Goal: Task Accomplishment & Management: Manage account settings

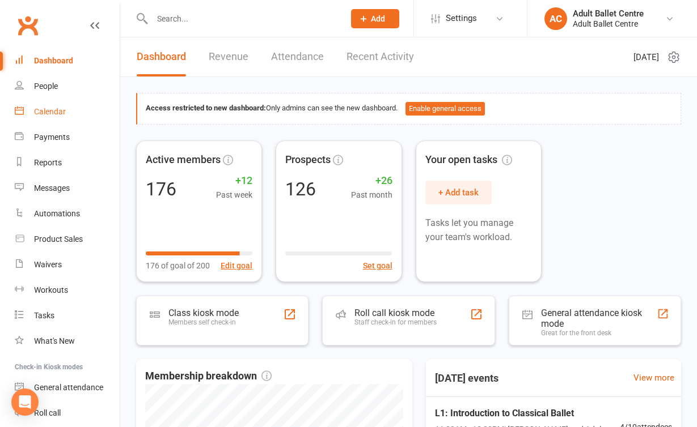
click at [64, 109] on div "Calendar" at bounding box center [50, 111] width 32 height 9
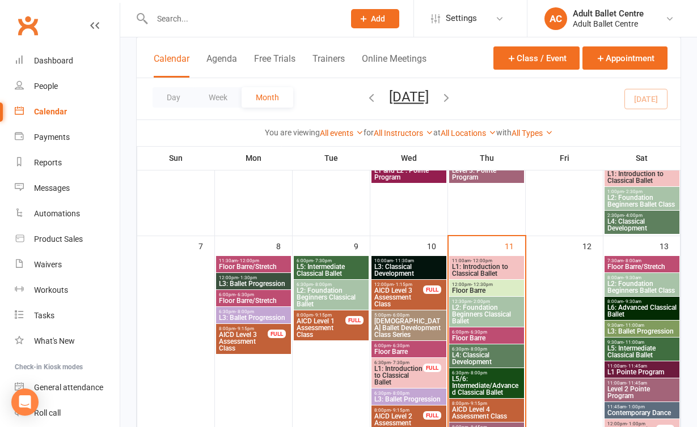
scroll to position [264, 0]
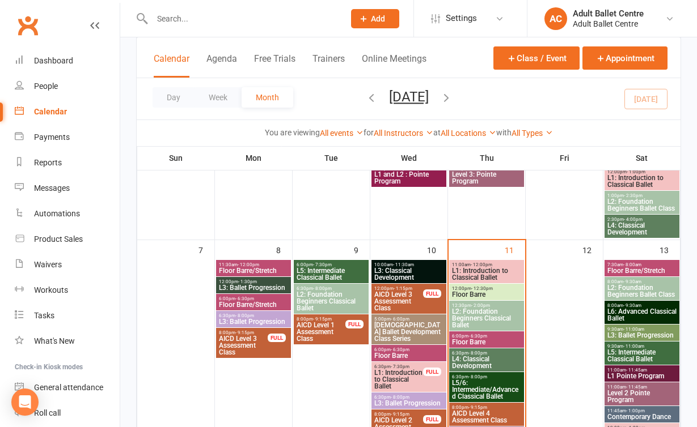
click at [487, 316] on span "L2: Foundation Beginners Classical Ballet" at bounding box center [486, 318] width 70 height 20
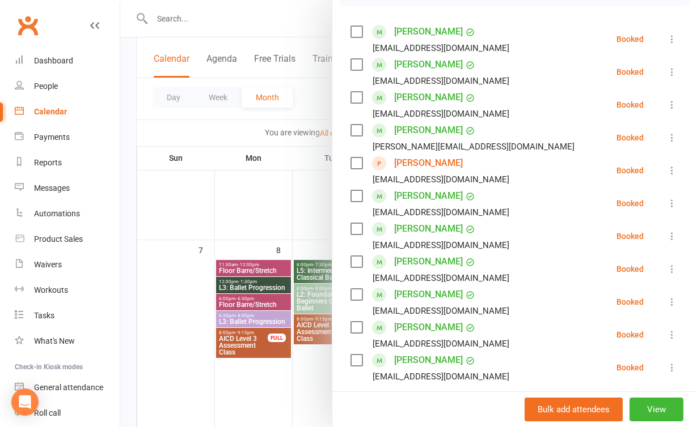
scroll to position [229, 0]
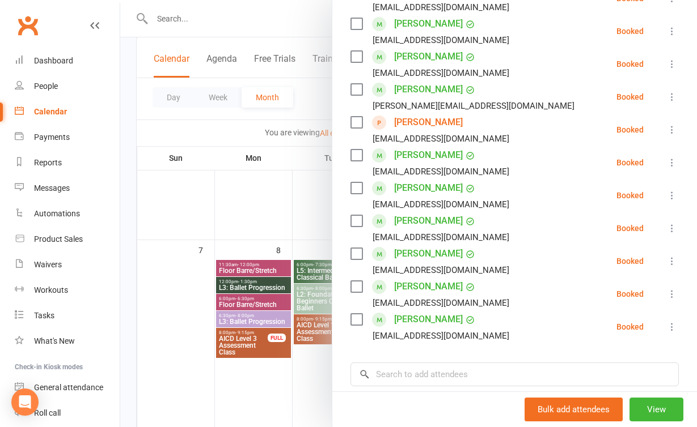
click at [289, 372] on div at bounding box center [408, 213] width 576 height 427
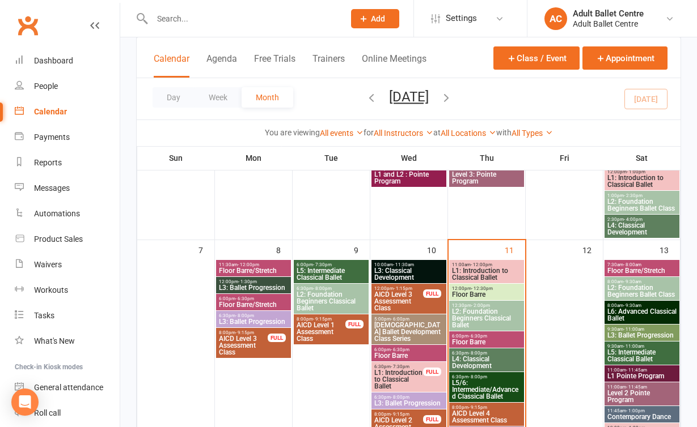
click at [467, 277] on span "L1: Introduction to Classical Ballet" at bounding box center [486, 275] width 70 height 14
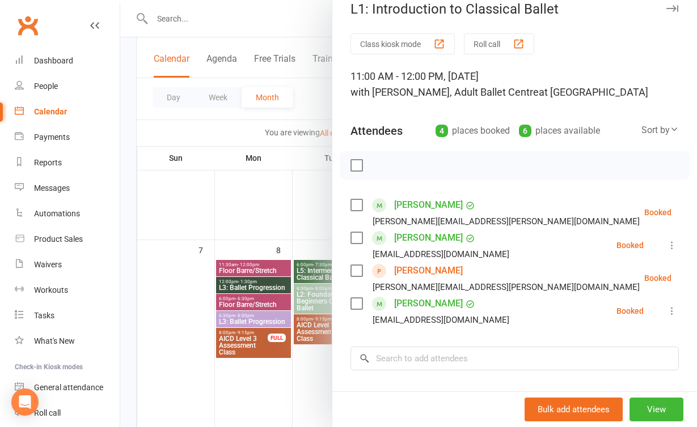
scroll to position [31, 0]
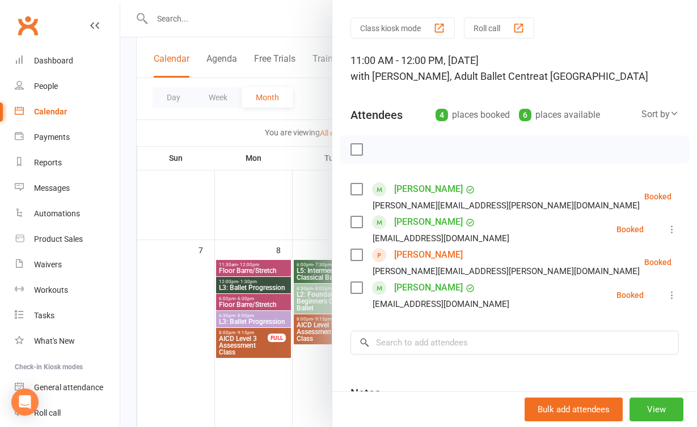
click at [426, 257] on link "Jessie Kakouros" at bounding box center [428, 255] width 69 height 18
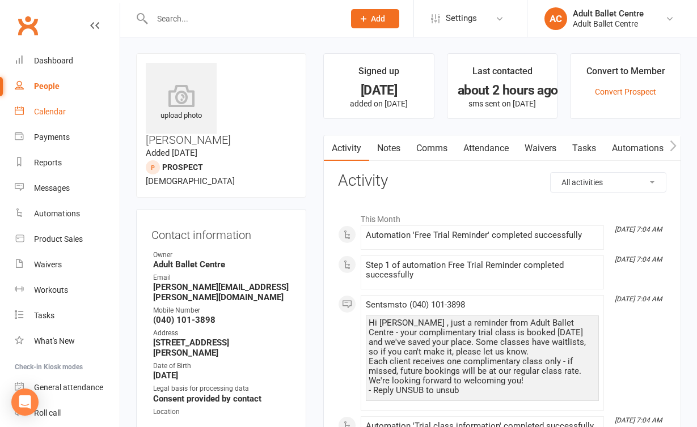
click at [51, 114] on div "Calendar" at bounding box center [50, 111] width 32 height 9
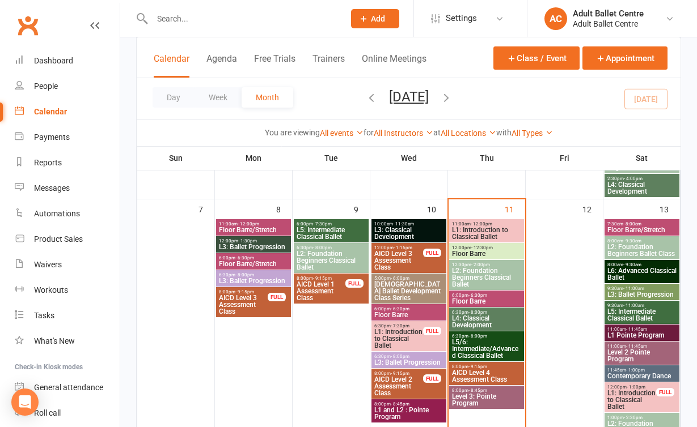
scroll to position [303, 0]
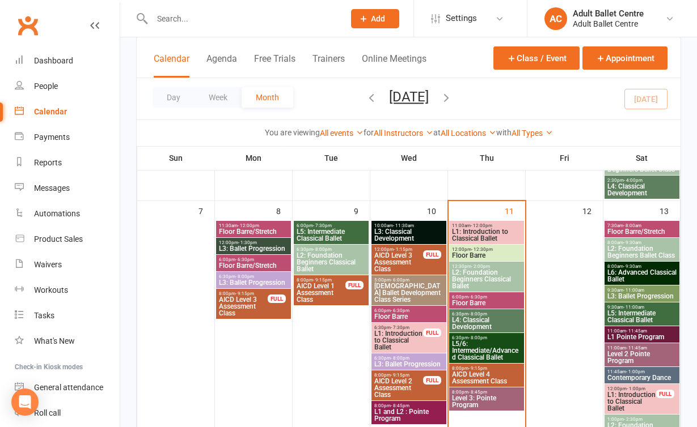
click at [478, 230] on span "L1: Introduction to Classical Ballet" at bounding box center [486, 235] width 70 height 14
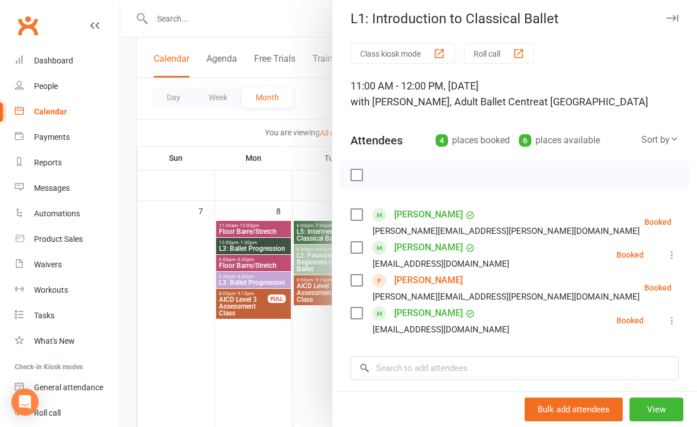
scroll to position [6, 0]
click at [446, 278] on link "Jessie Kakouros" at bounding box center [428, 280] width 69 height 18
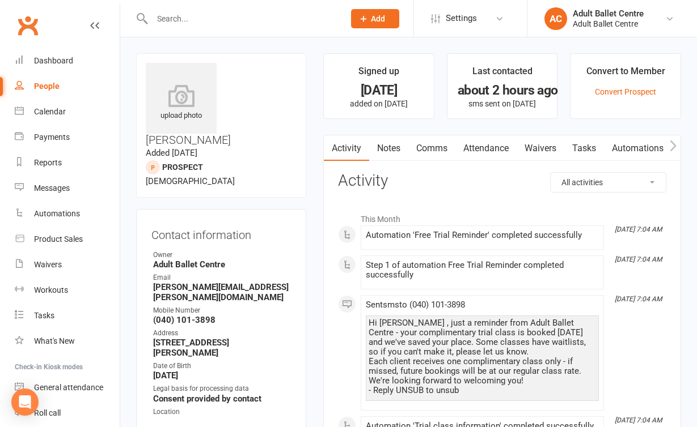
click at [635, 152] on link "Automations" at bounding box center [637, 148] width 67 height 26
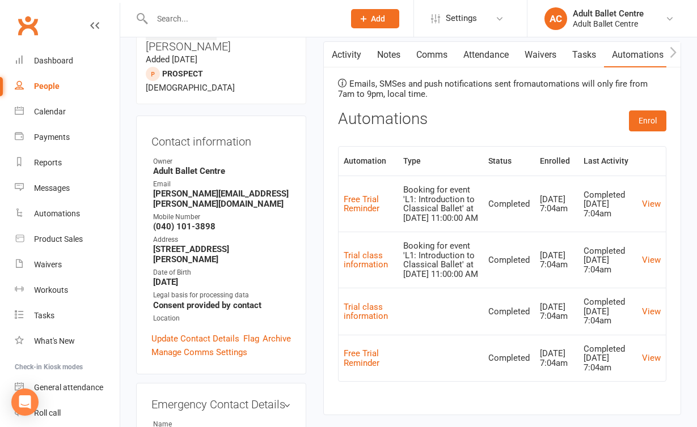
scroll to position [81, 0]
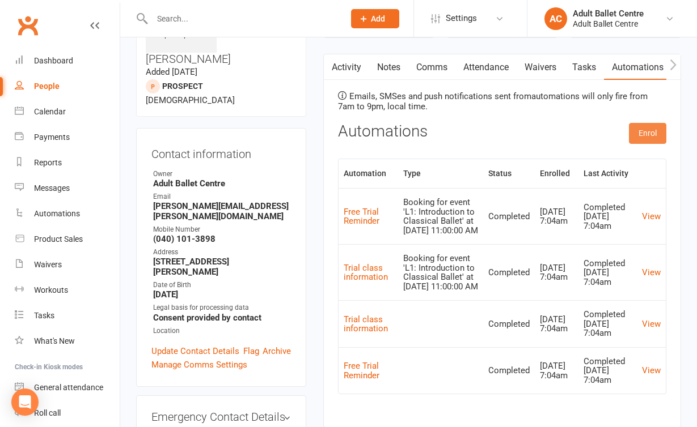
click at [655, 125] on button "Enrol" at bounding box center [647, 133] width 37 height 20
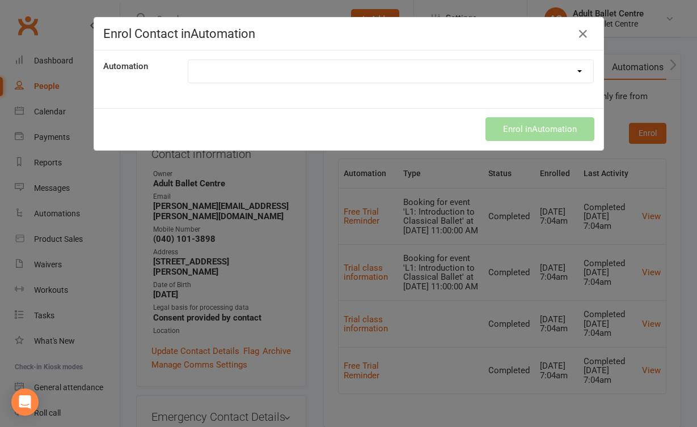
select select "8499"
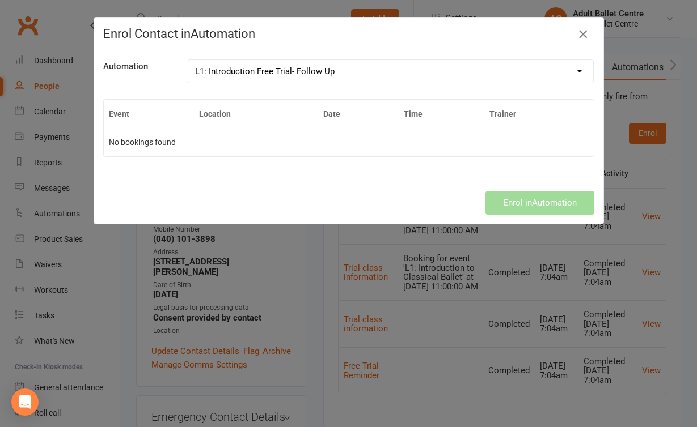
click at [582, 36] on icon "button" at bounding box center [583, 34] width 14 height 14
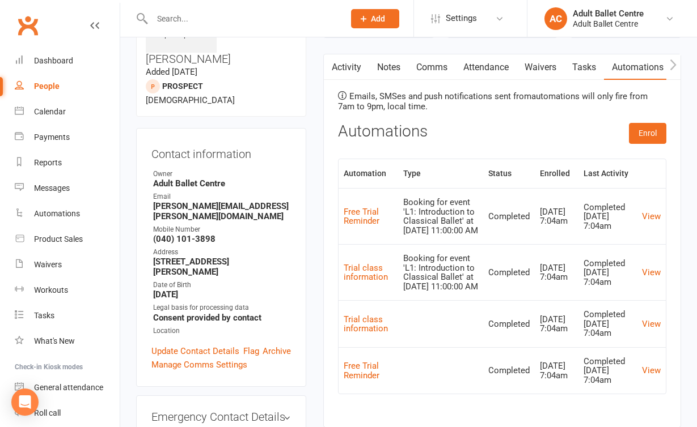
click at [30, 92] on link "People" at bounding box center [67, 87] width 105 height 26
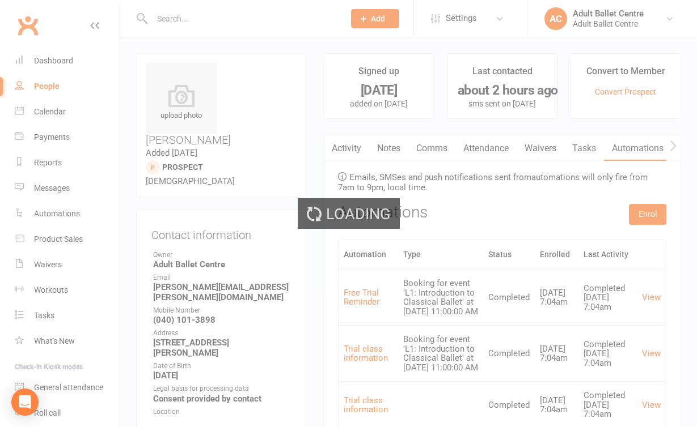
select select "100"
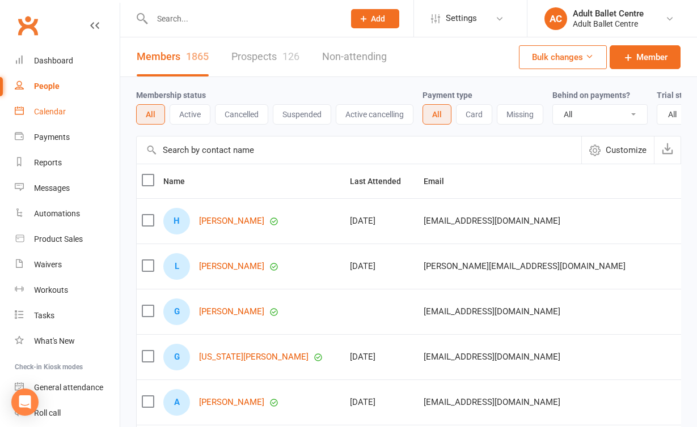
click at [53, 118] on link "Calendar" at bounding box center [67, 112] width 105 height 26
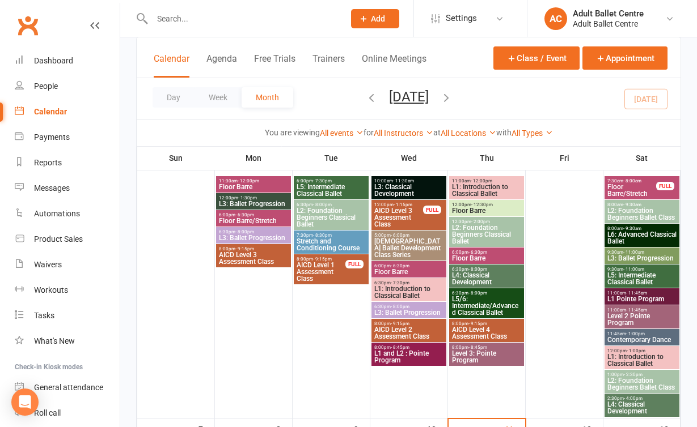
scroll to position [83, 0]
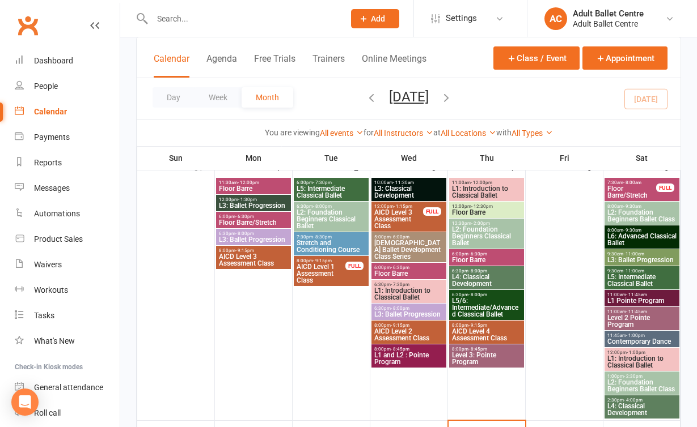
click at [479, 184] on span "- 12:00pm" at bounding box center [481, 182] width 22 height 5
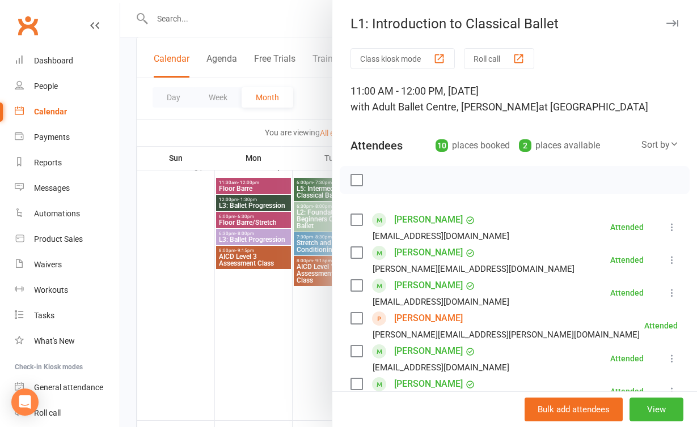
scroll to position [0, 0]
click at [443, 319] on link "Jessie Kakouros" at bounding box center [428, 318] width 69 height 18
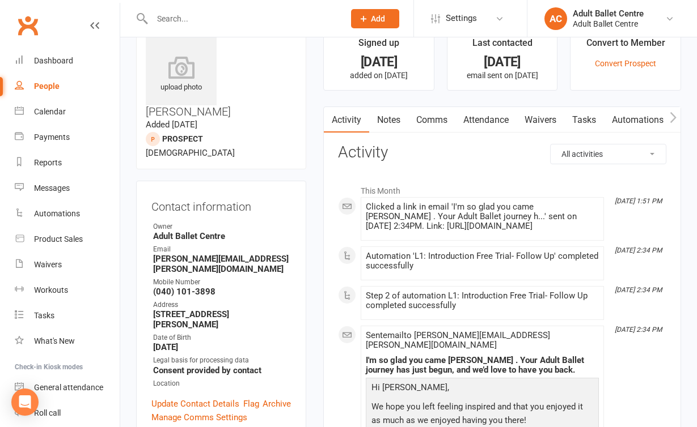
scroll to position [26, 0]
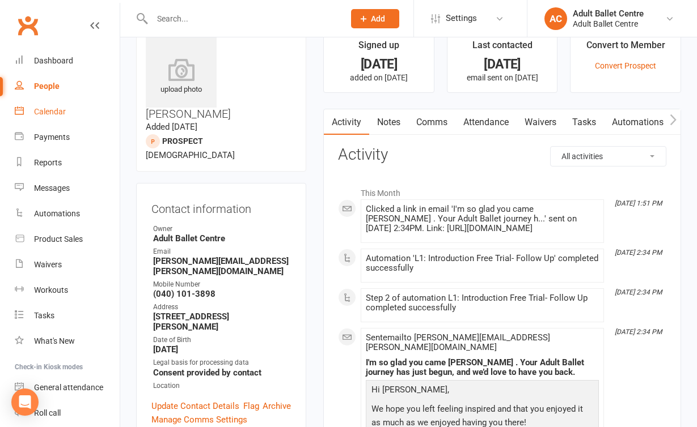
click at [54, 119] on link "Calendar" at bounding box center [67, 112] width 105 height 26
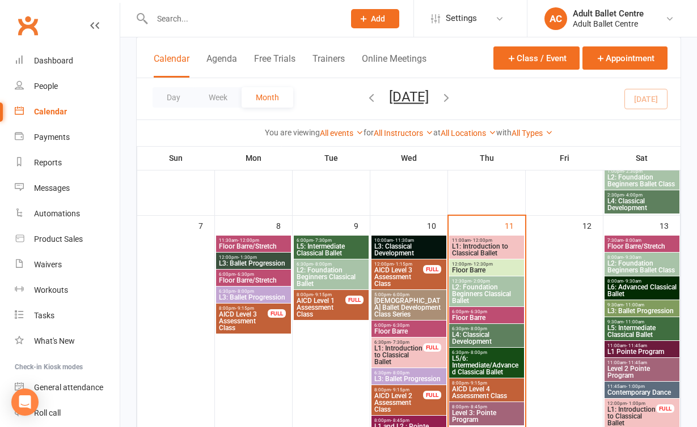
scroll to position [286, 0]
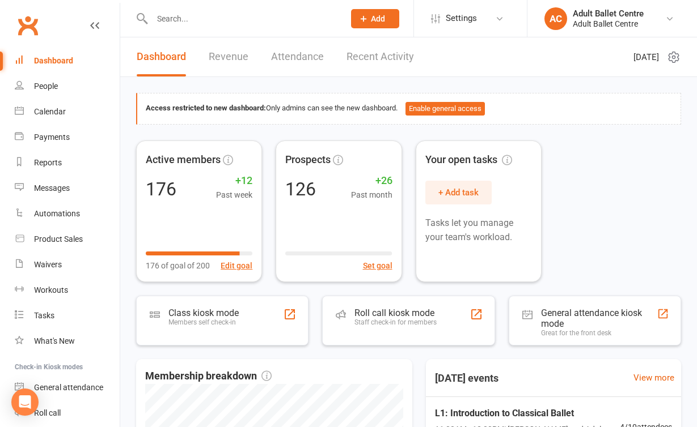
click at [183, 24] on input "text" at bounding box center [243, 19] width 188 height 16
click at [61, 112] on div "Calendar" at bounding box center [50, 111] width 32 height 9
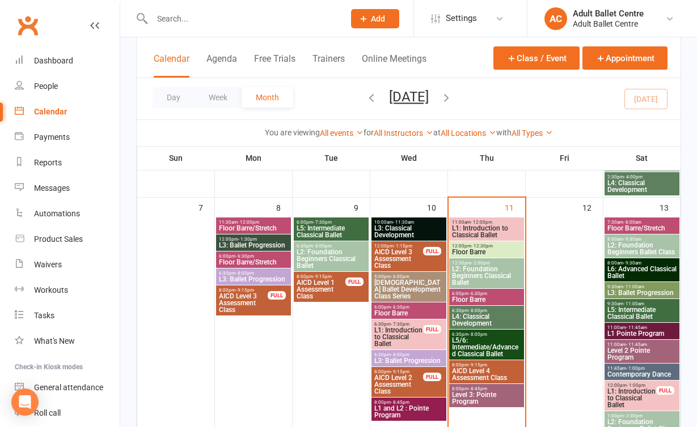
scroll to position [310, 0]
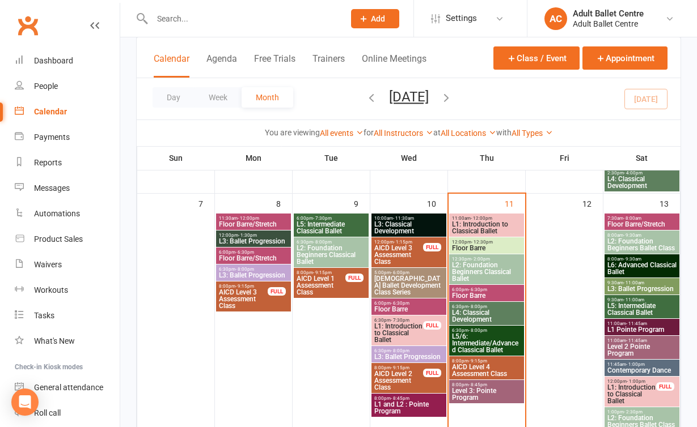
click at [481, 273] on span "L2: Foundation Beginners Classical Ballet" at bounding box center [486, 272] width 70 height 20
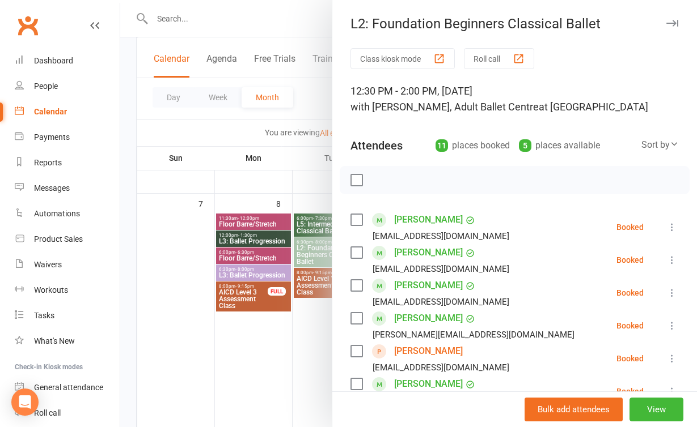
click at [279, 362] on div at bounding box center [408, 213] width 576 height 427
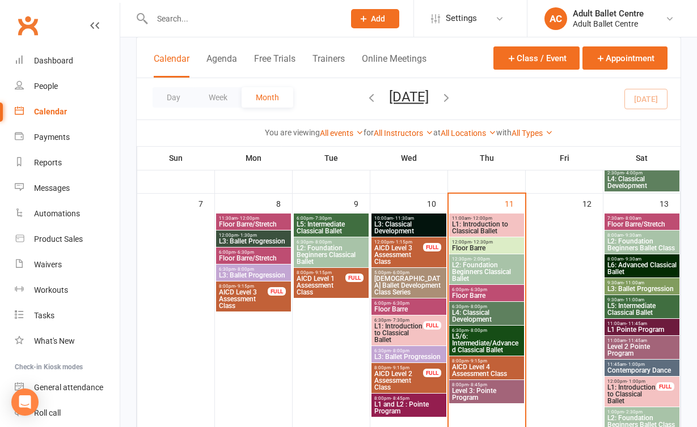
click at [476, 226] on span "L1: Introduction to Classical Ballet" at bounding box center [486, 228] width 70 height 14
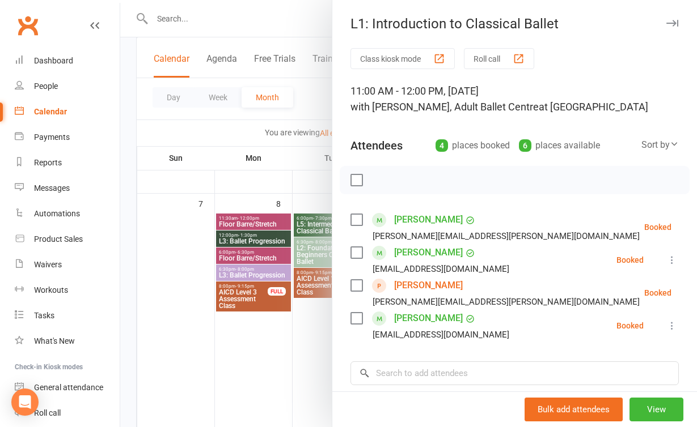
scroll to position [20, 0]
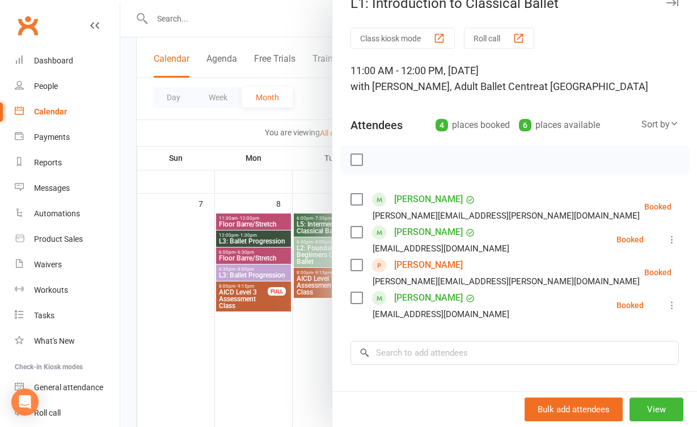
click at [443, 265] on link "Jessie Kakouros" at bounding box center [428, 265] width 69 height 18
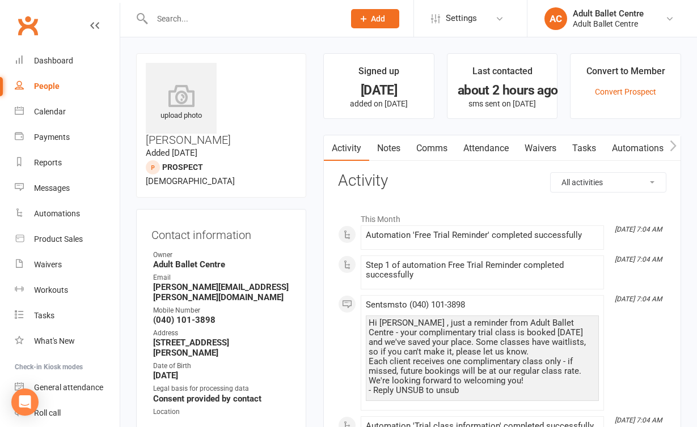
click at [205, 20] on input "text" at bounding box center [243, 19] width 188 height 16
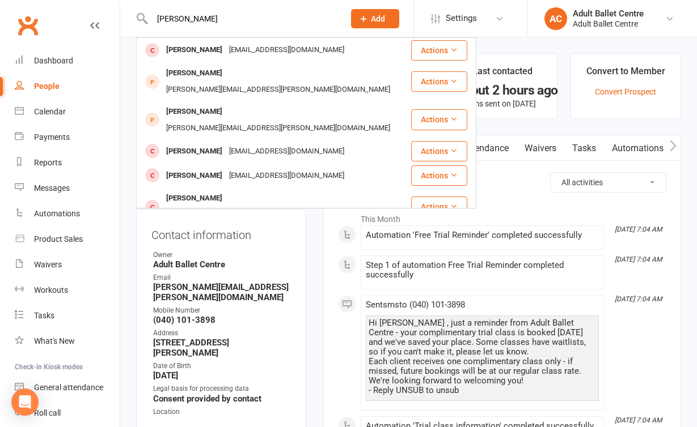
type input "jessie"
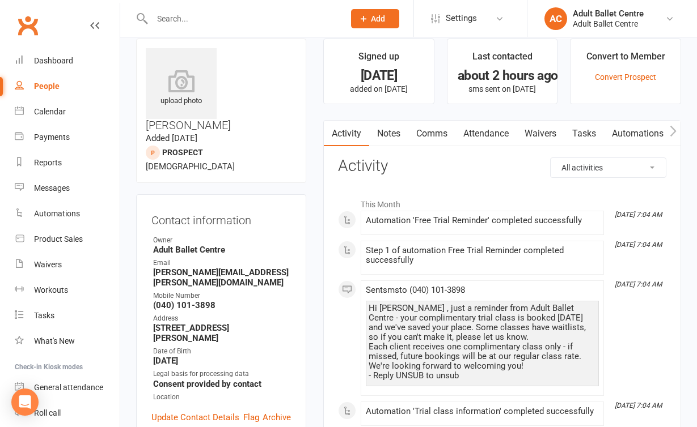
scroll to position [16, 0]
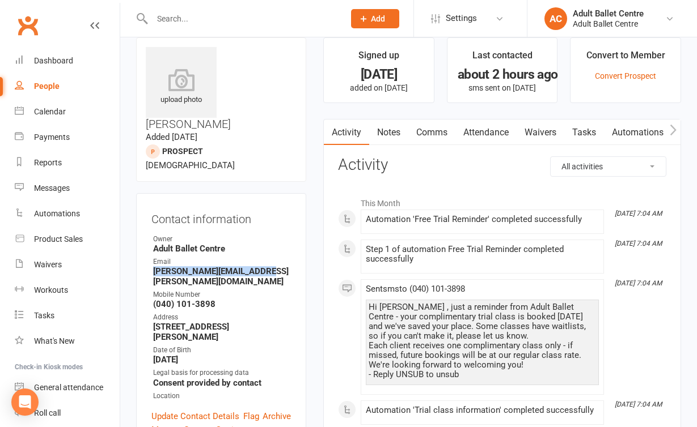
drag, startPoint x: 261, startPoint y: 226, endPoint x: 151, endPoint y: 226, distance: 110.0
click at [151, 257] on li "Email jessie.kakouros@gmail.com" at bounding box center [220, 272] width 139 height 30
copy strong "jessie.kakouros@gmail.com"
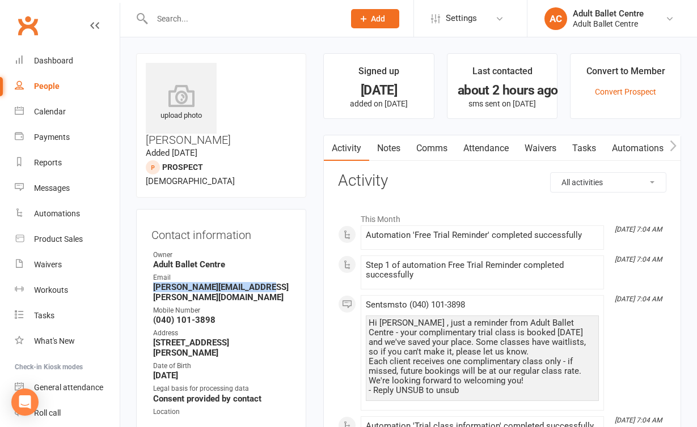
scroll to position [0, 0]
click at [538, 149] on link "Waivers" at bounding box center [540, 148] width 48 height 26
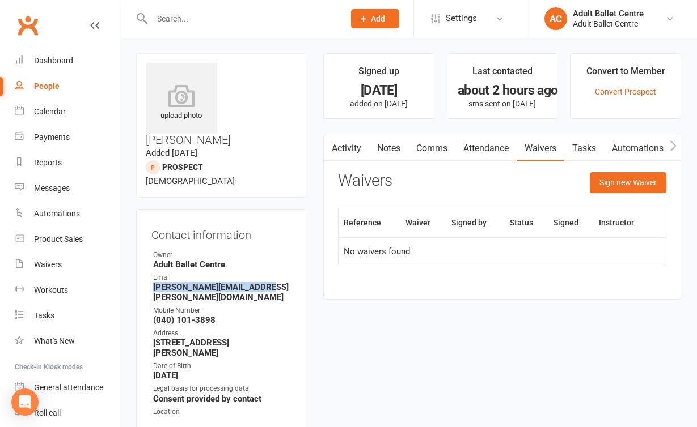
click at [56, 81] on link "People" at bounding box center [67, 87] width 105 height 26
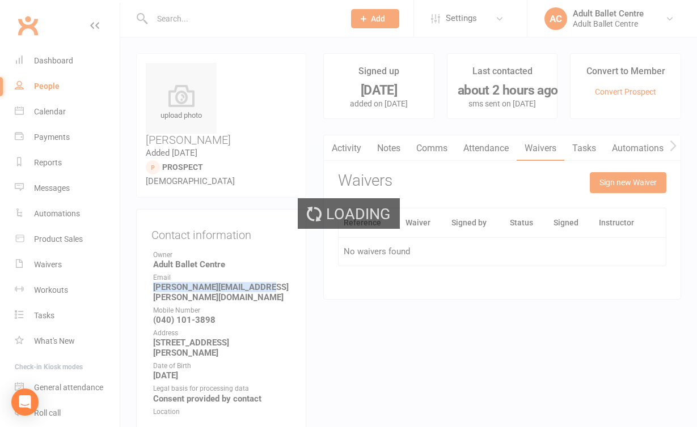
select select "100"
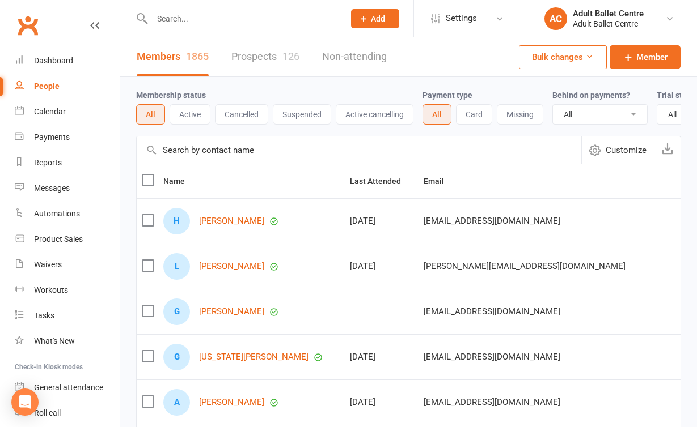
click at [207, 25] on input "text" at bounding box center [243, 19] width 188 height 16
click at [60, 108] on div "Calendar" at bounding box center [50, 111] width 32 height 9
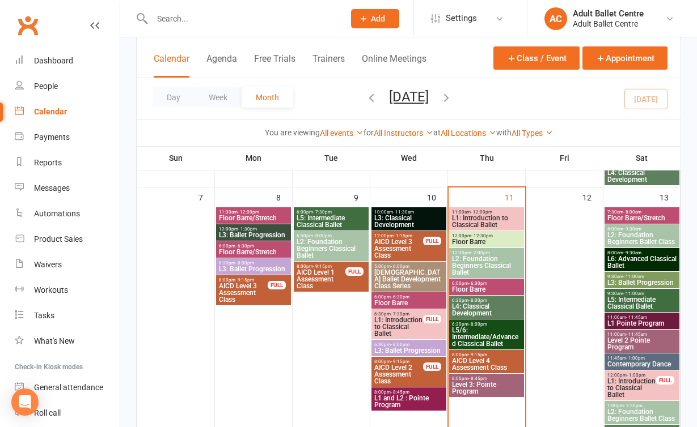
scroll to position [315, 0]
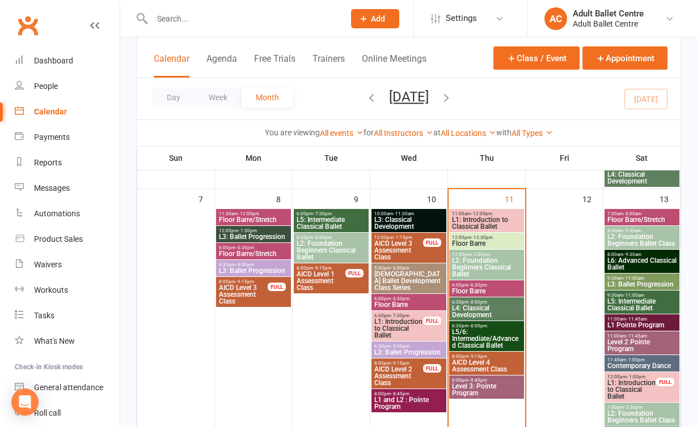
click at [482, 220] on span "L1: Introduction to Classical Ballet" at bounding box center [486, 224] width 70 height 14
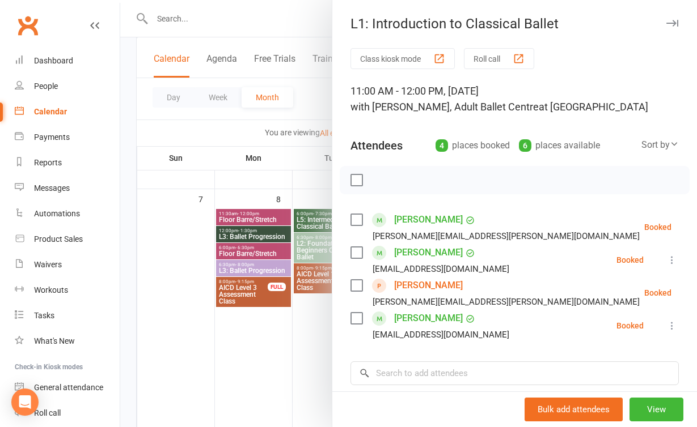
click at [253, 334] on div at bounding box center [408, 213] width 576 height 427
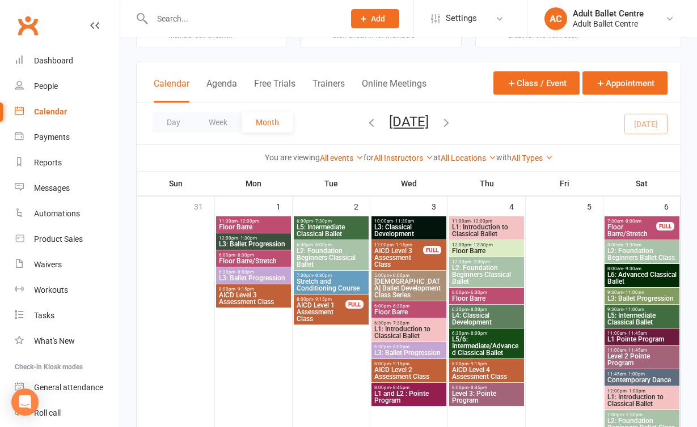
scroll to position [6, 0]
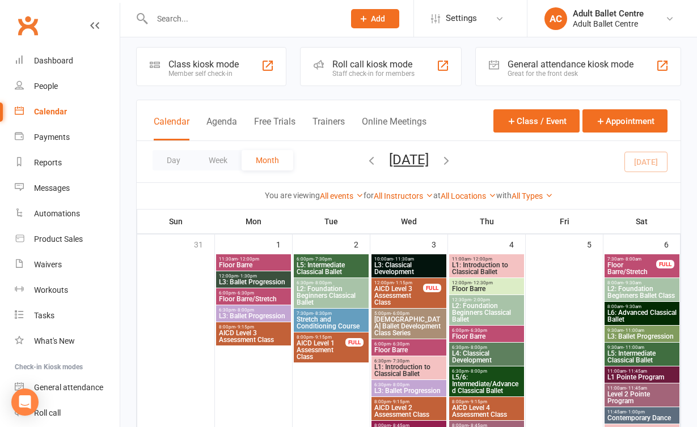
click at [478, 272] on span "L1: Introduction to Classical Ballet" at bounding box center [486, 269] width 70 height 14
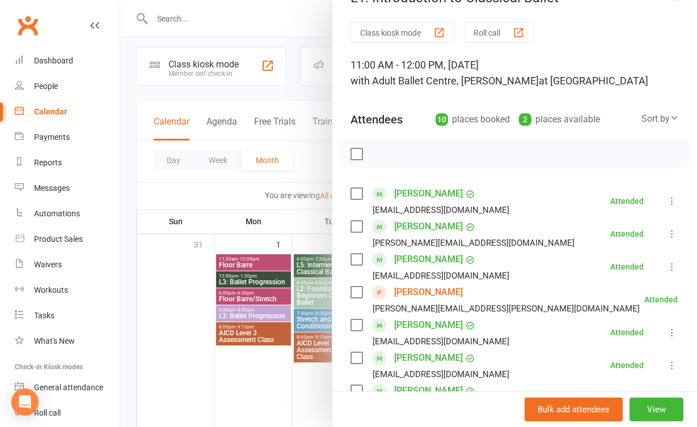
scroll to position [33, 0]
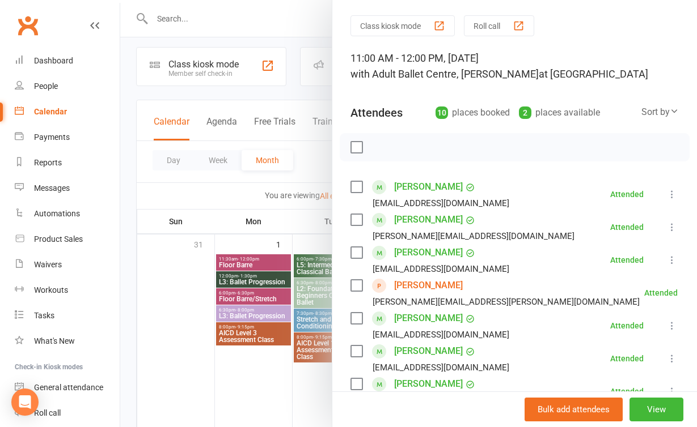
click at [696, 292] on icon at bounding box center [705, 292] width 11 height 11
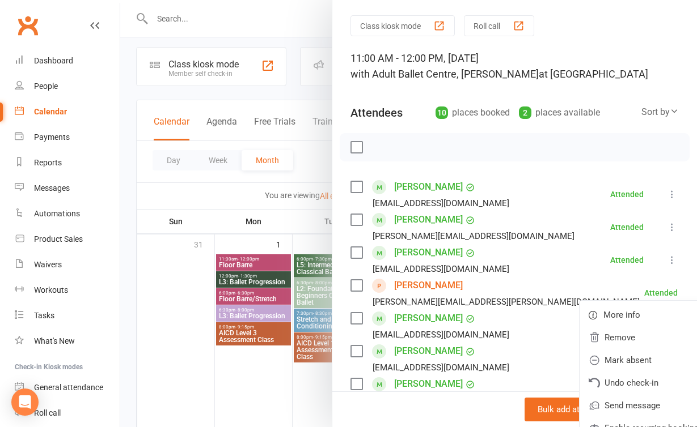
click at [455, 289] on link "Jessie Kakouros" at bounding box center [428, 286] width 69 height 18
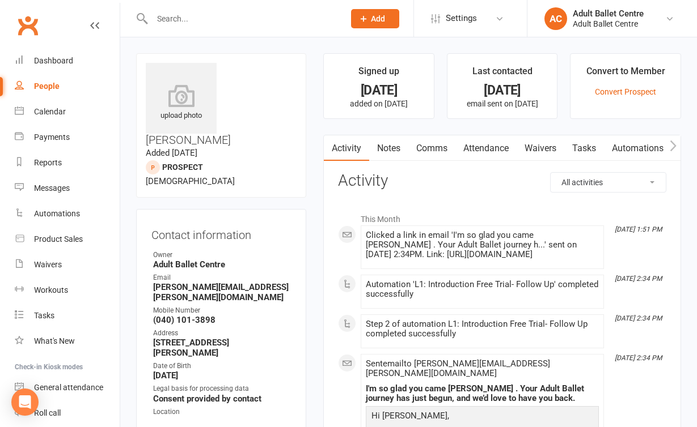
click at [543, 144] on link "Waivers" at bounding box center [540, 148] width 48 height 26
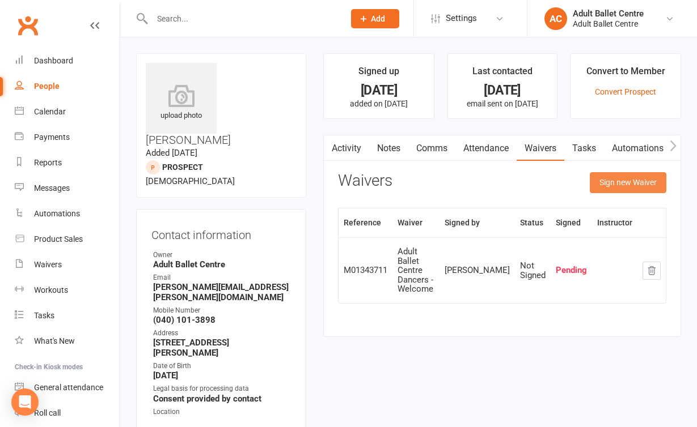
click at [613, 183] on button "Sign new Waiver" at bounding box center [627, 182] width 77 height 20
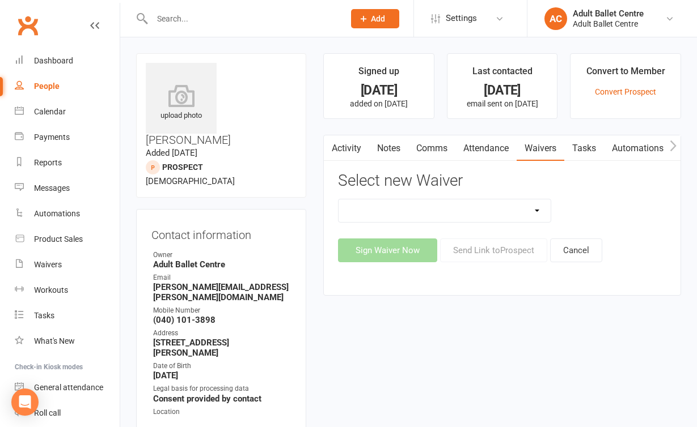
select select "13423"
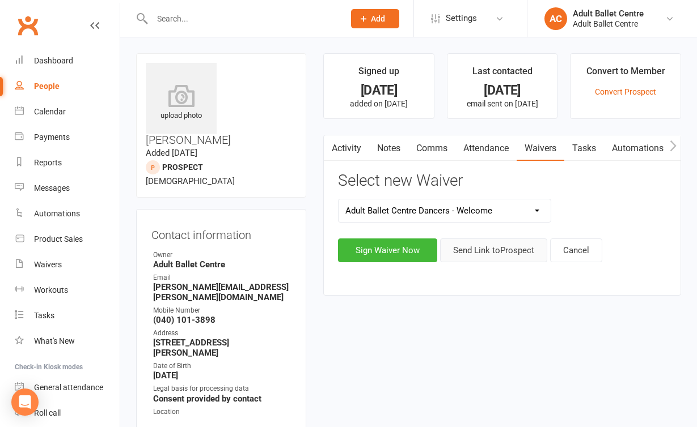
click at [495, 248] on button "Send Link to Prospect" at bounding box center [493, 251] width 107 height 24
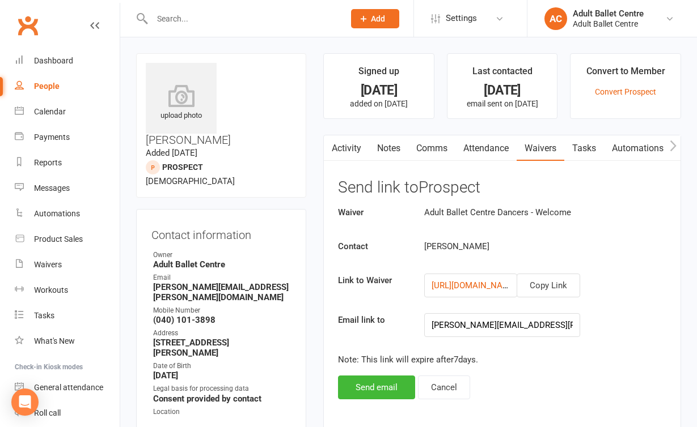
scroll to position [22, 0]
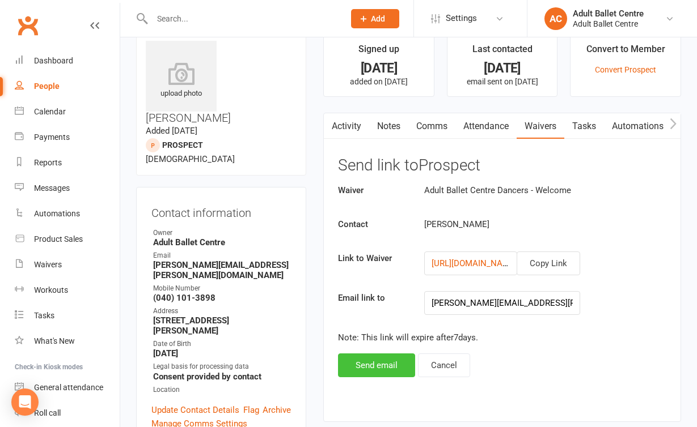
click at [370, 368] on button "Send email" at bounding box center [376, 366] width 77 height 24
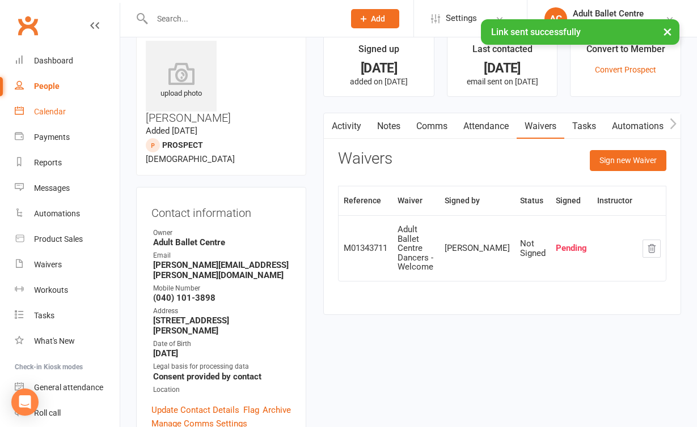
click at [52, 104] on link "Calendar" at bounding box center [67, 112] width 105 height 26
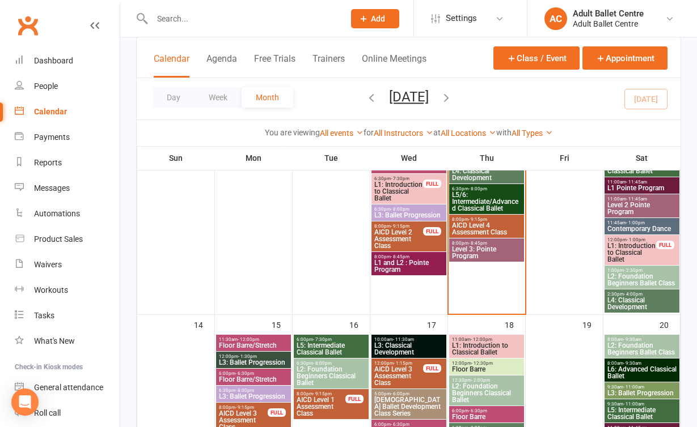
scroll to position [311, 0]
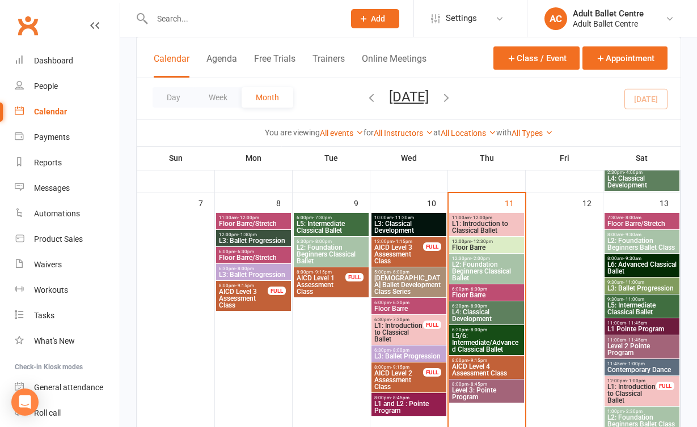
click at [514, 227] on span "L1: Introduction to Classical Ballet" at bounding box center [486, 227] width 70 height 14
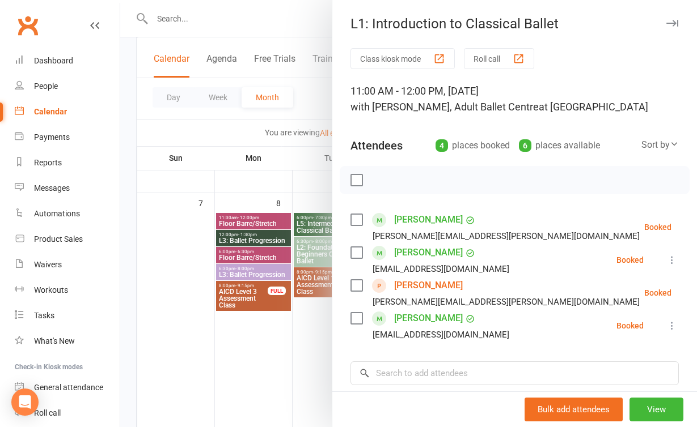
click at [694, 289] on icon at bounding box center [699, 292] width 11 height 11
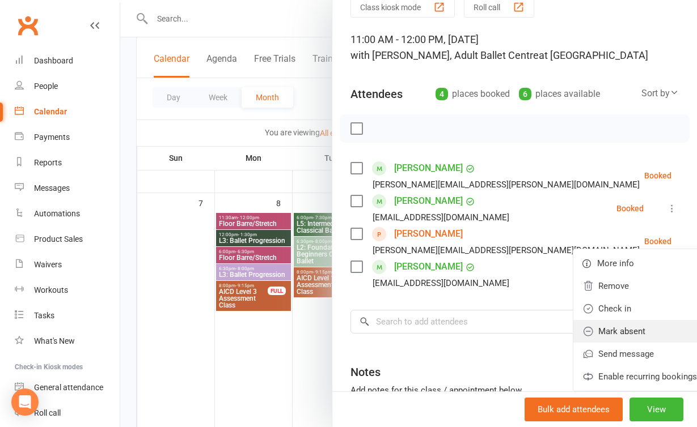
scroll to position [58, 0]
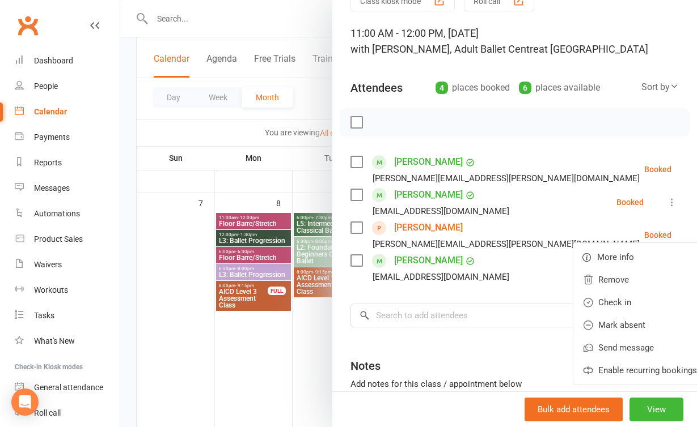
click at [447, 234] on link "Jessie Kakouros" at bounding box center [428, 228] width 69 height 18
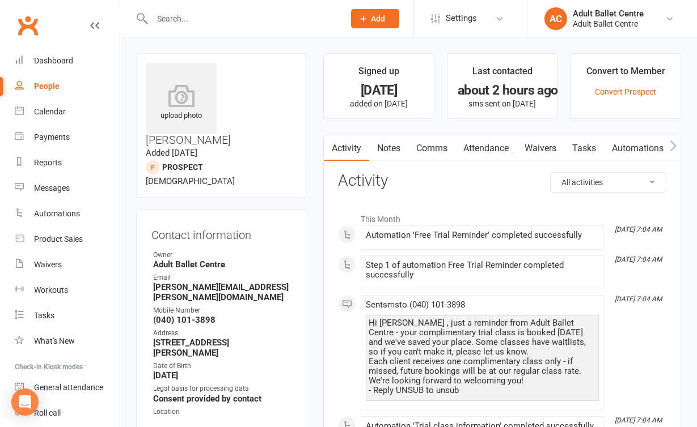
click at [536, 153] on link "Waivers" at bounding box center [540, 148] width 48 height 26
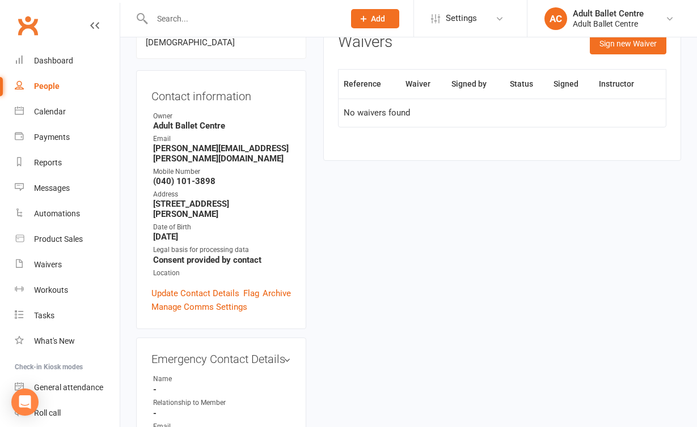
scroll to position [163, 0]
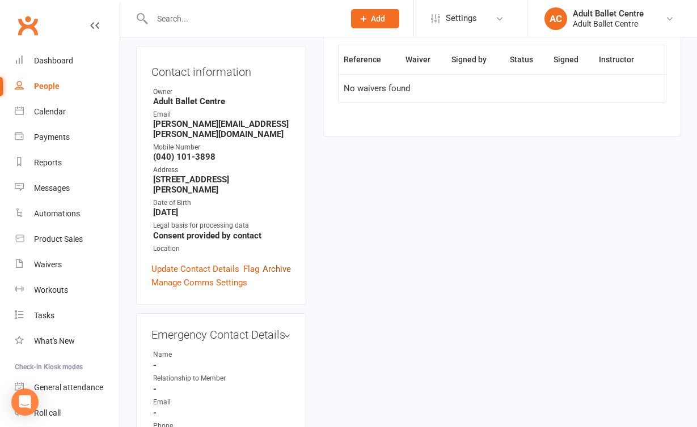
click at [274, 262] on link "Archive" at bounding box center [276, 269] width 28 height 14
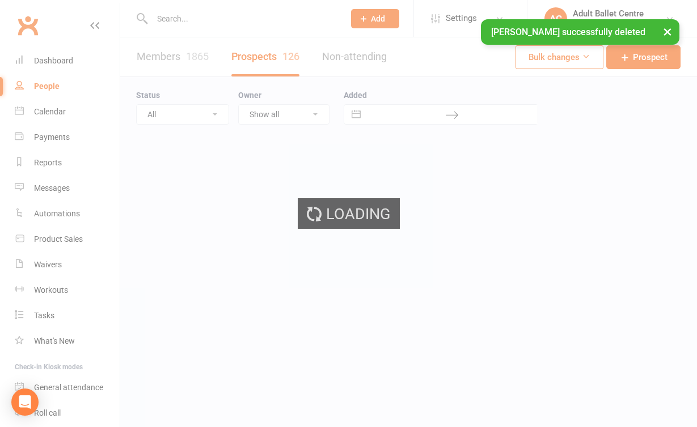
select select "100"
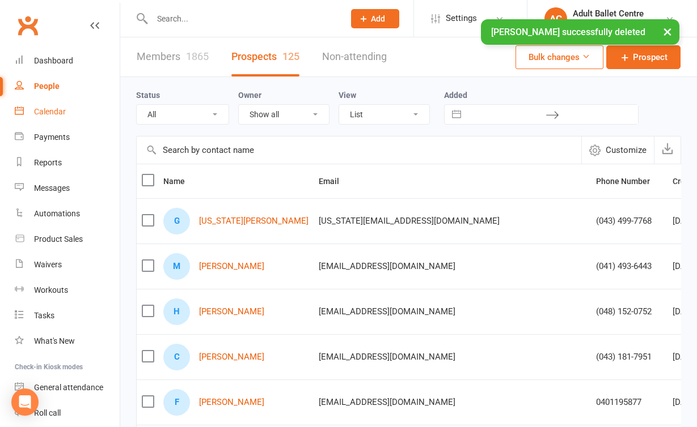
click at [70, 112] on link "Calendar" at bounding box center [67, 112] width 105 height 26
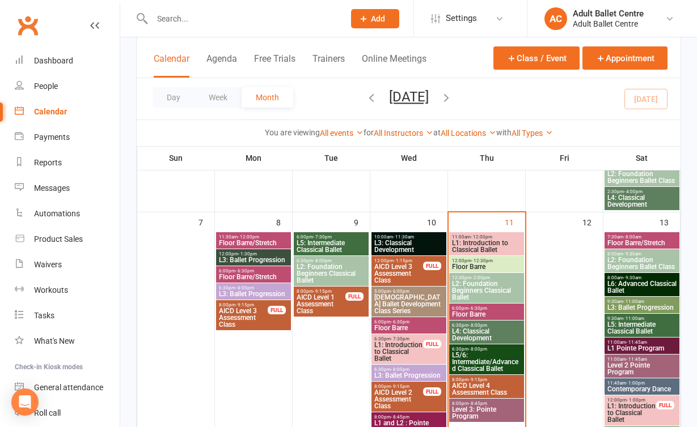
scroll to position [294, 0]
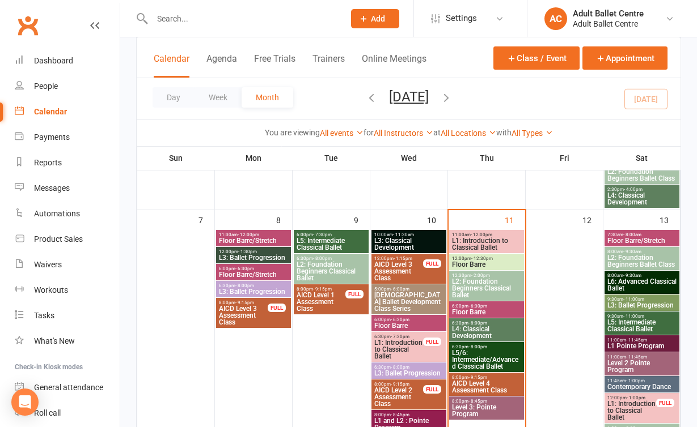
click at [467, 252] on div "11:00am - 12:00pm L1: Introduction to Classical Ballet" at bounding box center [486, 241] width 75 height 23
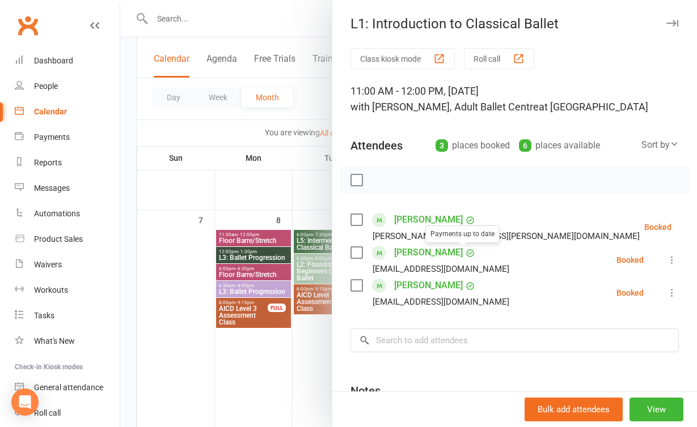
scroll to position [16, 0]
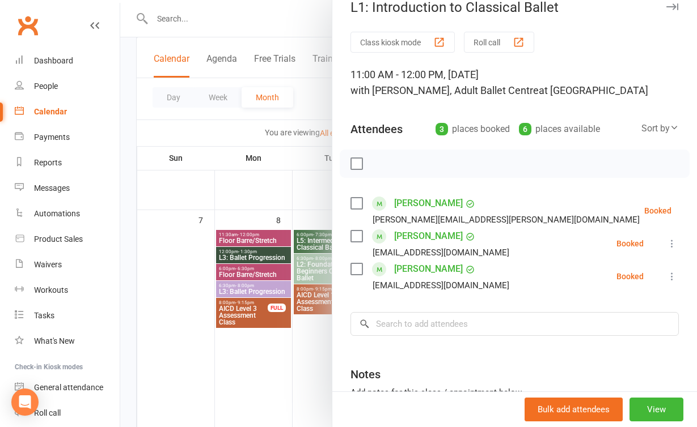
click at [265, 365] on div at bounding box center [408, 213] width 576 height 427
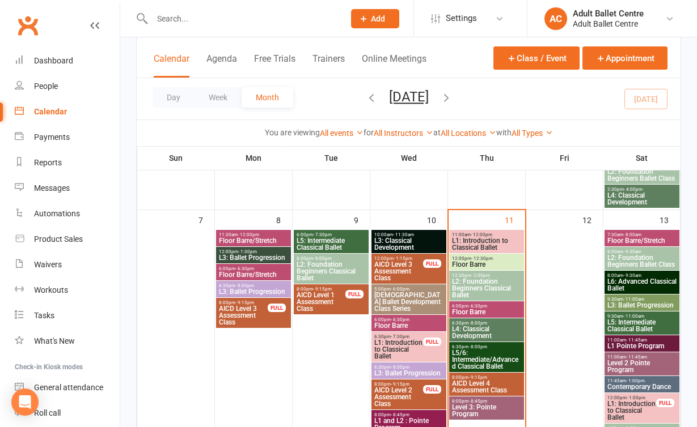
click at [462, 261] on span "Floor Barre" at bounding box center [486, 264] width 70 height 7
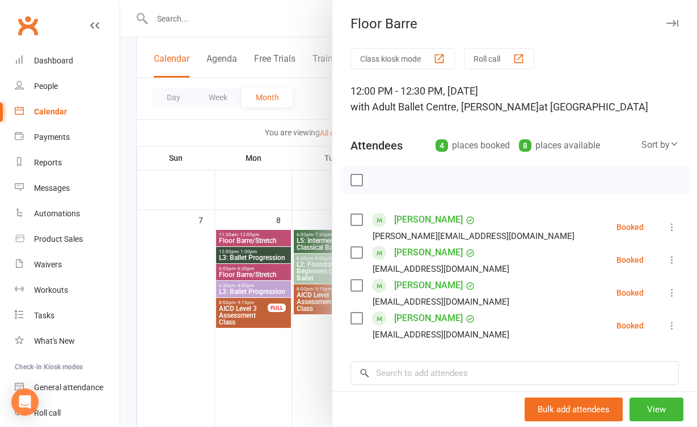
scroll to position [10, 0]
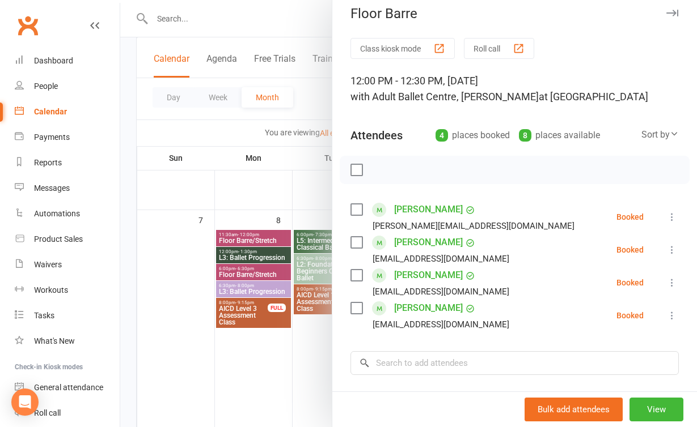
click at [286, 359] on div at bounding box center [408, 213] width 576 height 427
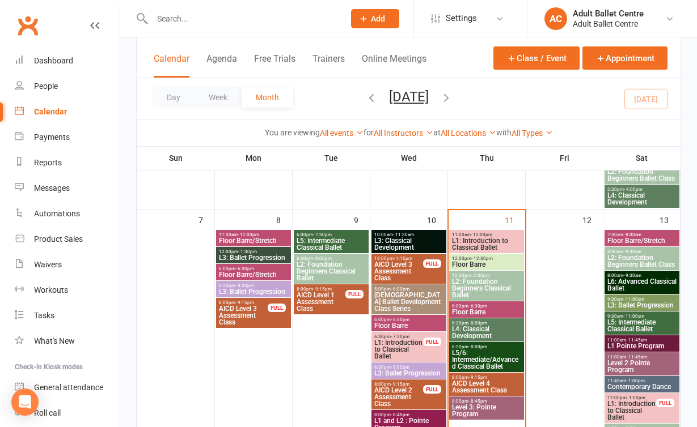
click at [502, 279] on span "L2: Foundation Beginners Classical Ballet" at bounding box center [486, 288] width 70 height 20
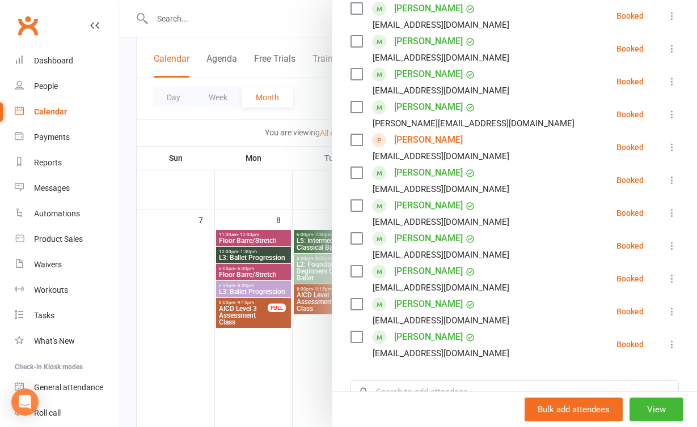
scroll to position [245, 0]
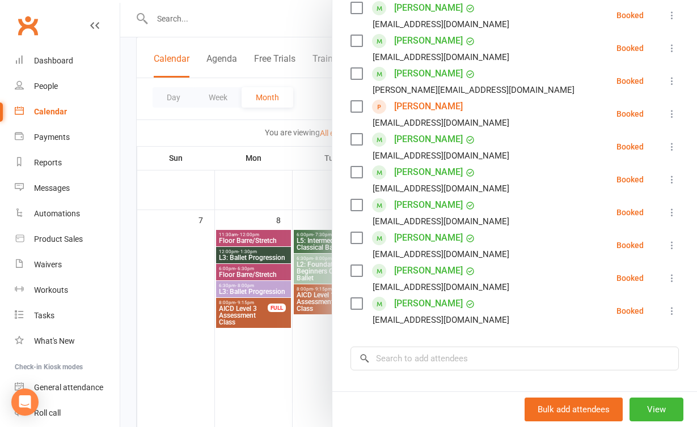
click at [273, 367] on div at bounding box center [408, 213] width 576 height 427
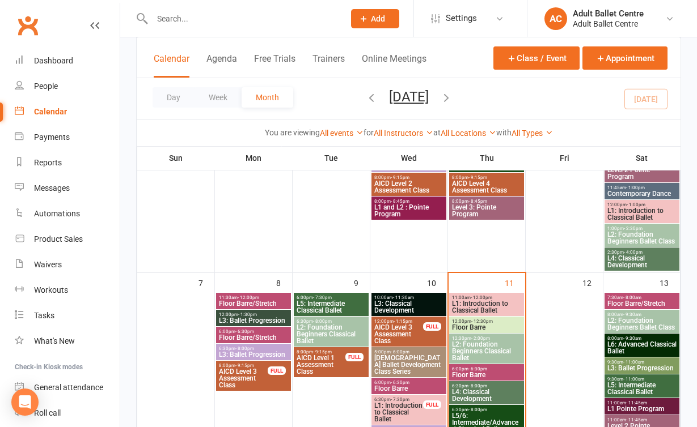
click at [474, 302] on span "L1: Introduction to Classical Ballet" at bounding box center [486, 307] width 70 height 14
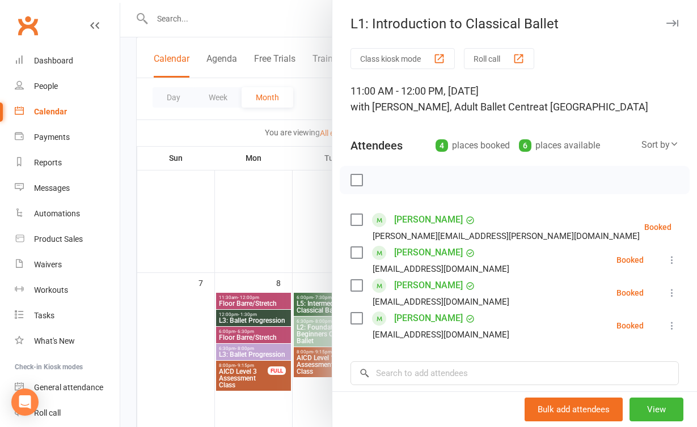
click at [255, 224] on div at bounding box center [408, 213] width 576 height 427
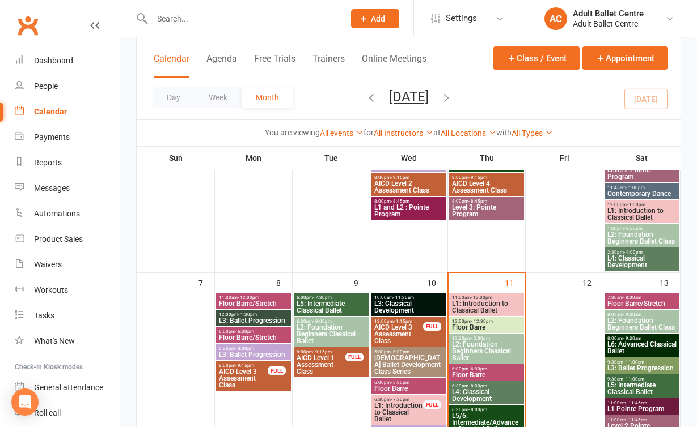
click at [473, 330] on span "Floor Barre" at bounding box center [486, 327] width 70 height 7
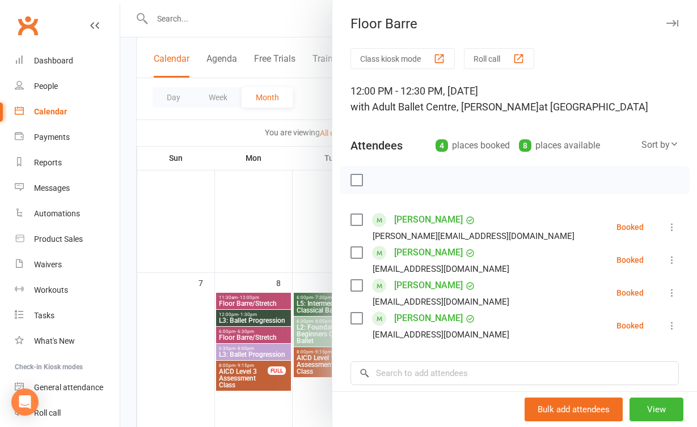
click at [256, 248] on div at bounding box center [408, 213] width 576 height 427
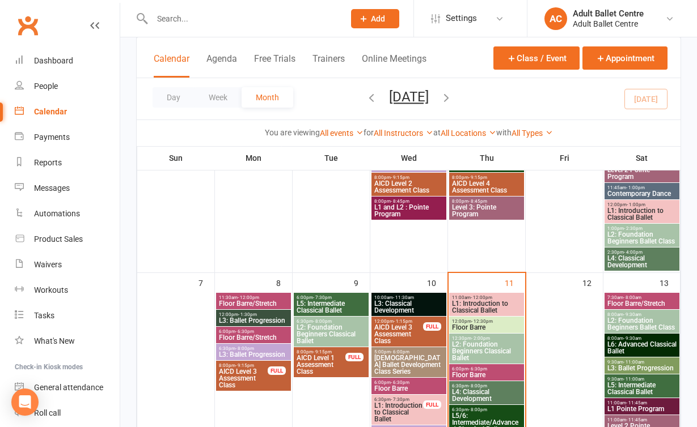
click at [470, 298] on span "- 12:00pm" at bounding box center [481, 297] width 22 height 5
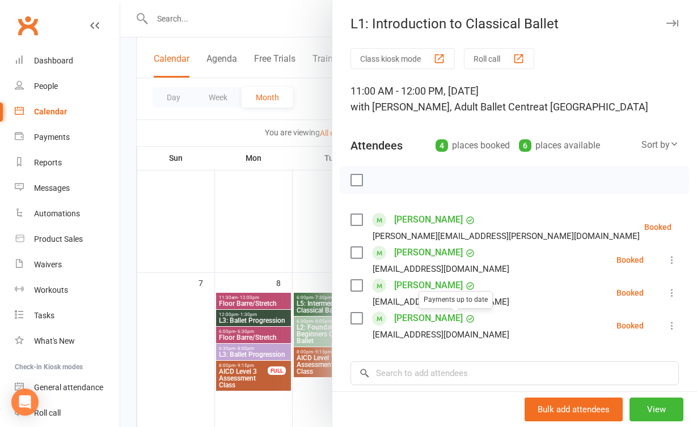
scroll to position [2, 0]
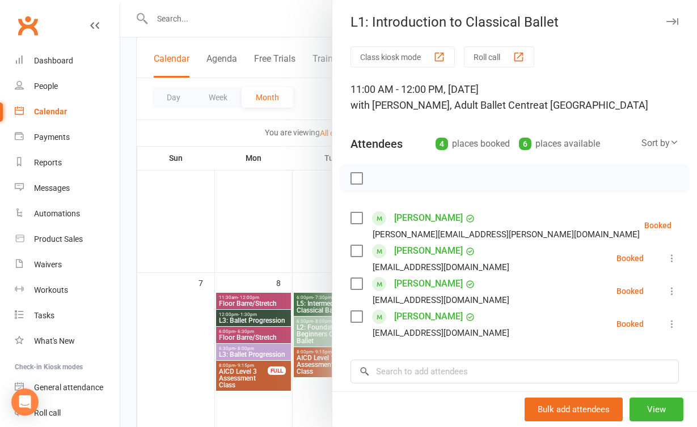
click at [314, 215] on div at bounding box center [408, 213] width 576 height 427
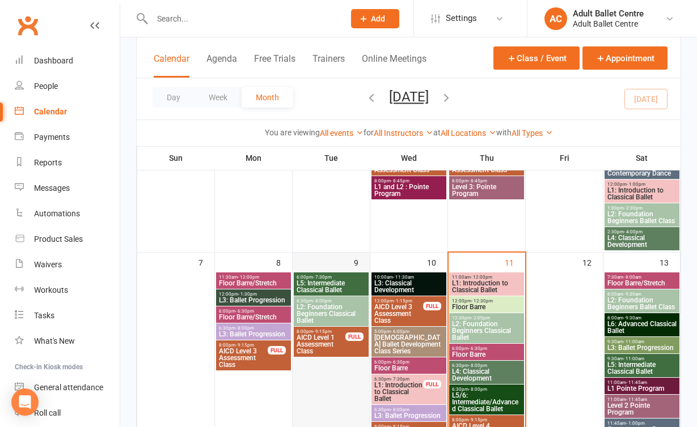
scroll to position [258, 0]
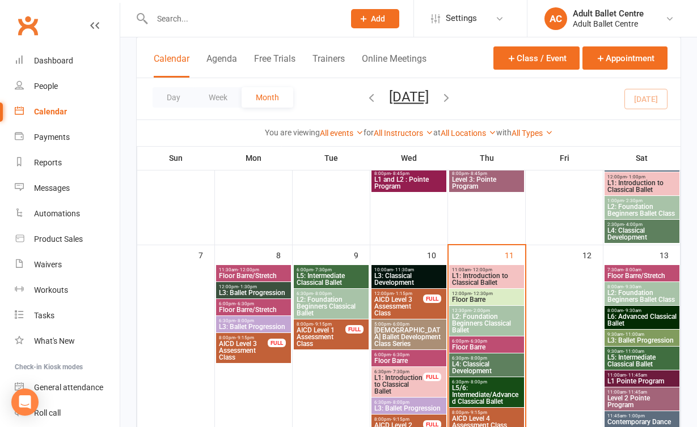
click at [478, 281] on span "L1: Introduction to Classical Ballet" at bounding box center [486, 280] width 70 height 14
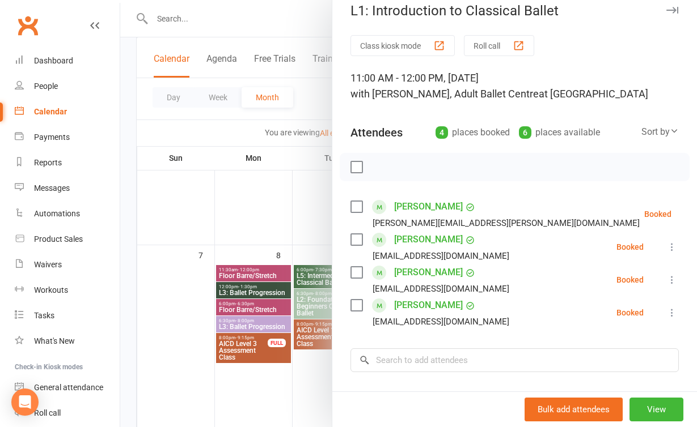
scroll to position [16, 0]
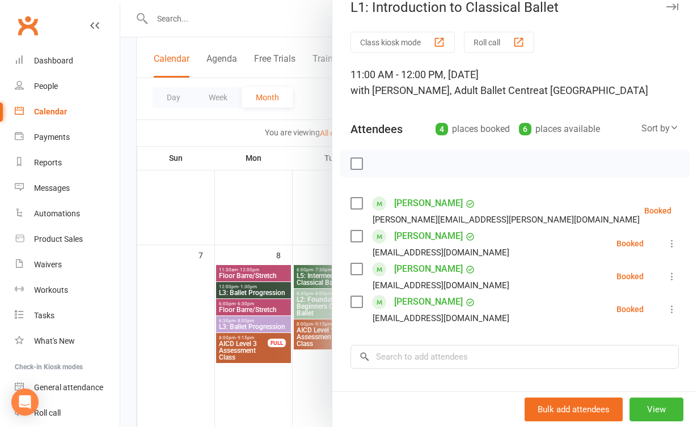
click at [260, 207] on div at bounding box center [408, 213] width 576 height 427
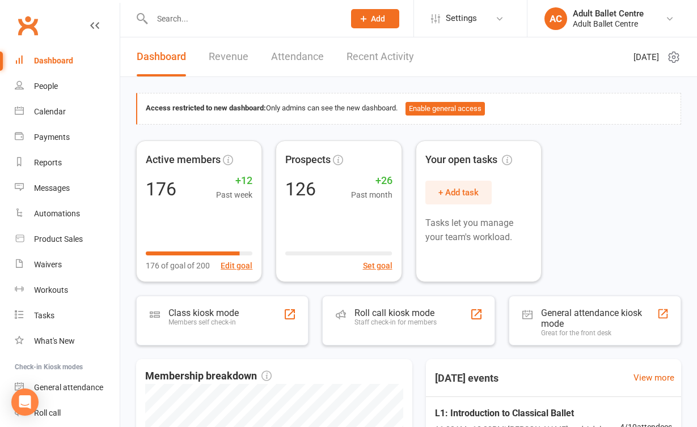
scroll to position [151, 0]
